Goal: Use online tool/utility: Use online tool/utility

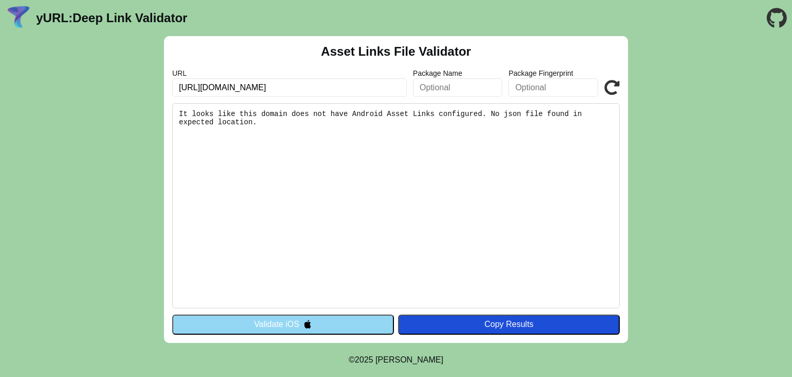
click at [343, 87] on input "[URL][DOMAIN_NAME]" at bounding box center [289, 87] width 234 height 19
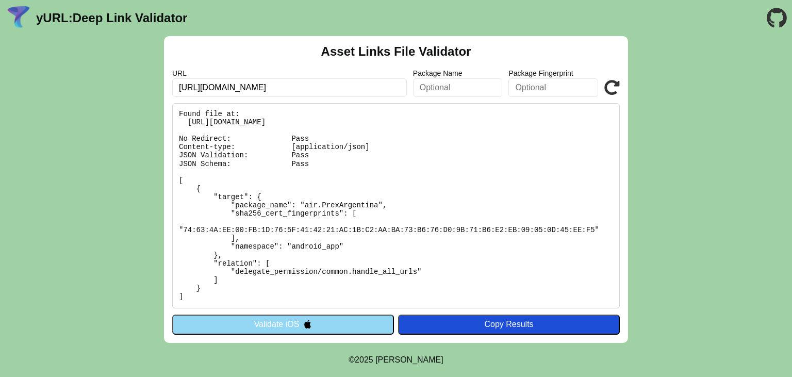
click at [666, 143] on div "Asset Links File Validator URL https://app.prexcard.com.ar/app Package Name Pac…" at bounding box center [396, 189] width 792 height 307
drag, startPoint x: 419, startPoint y: 120, endPoint x: 187, endPoint y: 119, distance: 231.9
click at [187, 119] on pre "Found file at: https://app.prexcard.com.ar/.well-known/assetlinks.json No Redir…" at bounding box center [395, 205] width 447 height 205
copy pre "https://app.prexcard.com.ar/.well-known/assetlinks.json"
